Goal: Transaction & Acquisition: Book appointment/travel/reservation

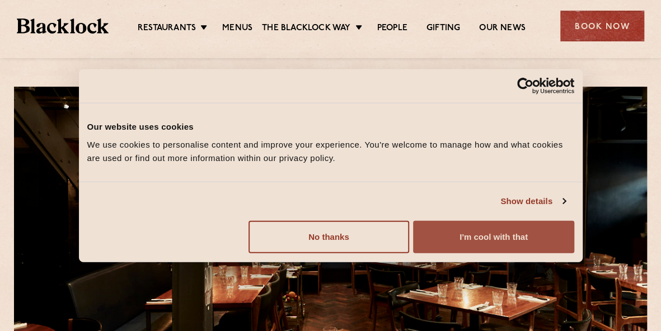
click at [487, 243] on button "I'm cool with that" at bounding box center [493, 236] width 161 height 32
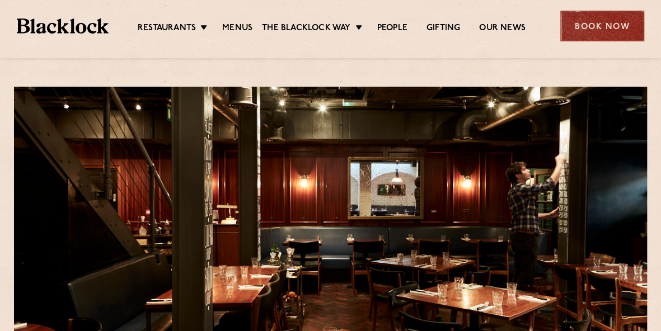
click at [607, 26] on div "Book Now" at bounding box center [602, 26] width 84 height 31
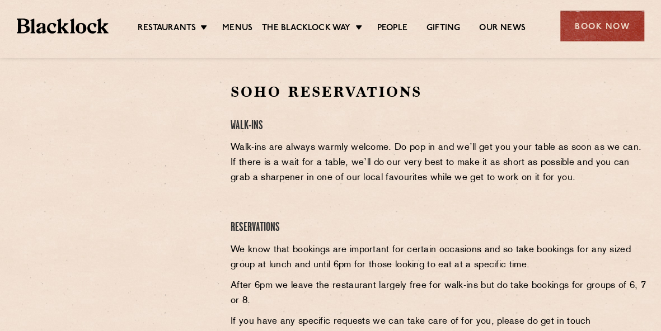
scroll to position [355, 0]
